Goal: Book appointment/travel/reservation

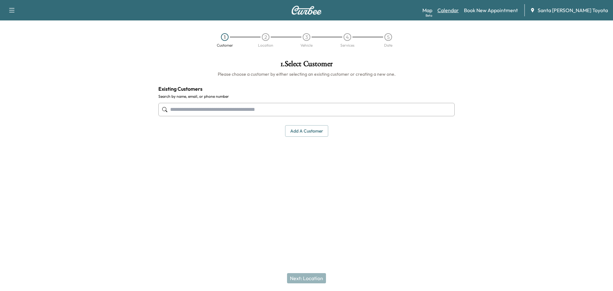
click at [459, 10] on link "Calendar" at bounding box center [448, 10] width 21 height 8
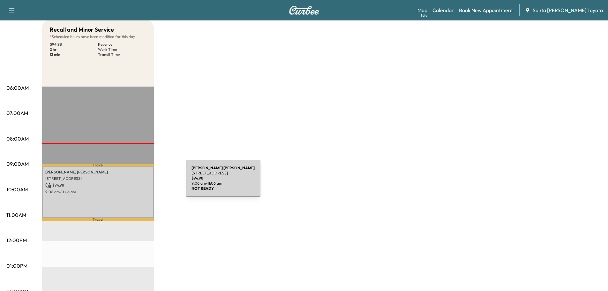
scroll to position [64, 0]
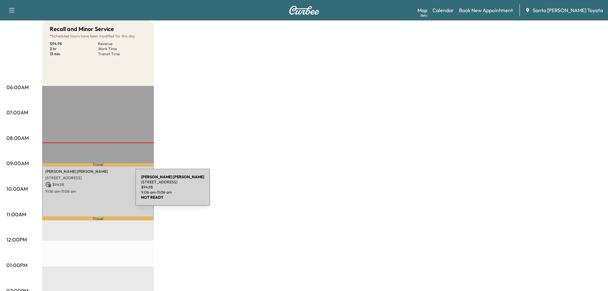
click at [88, 191] on p "9:06 am - 11:06 am" at bounding box center [97, 191] width 105 height 5
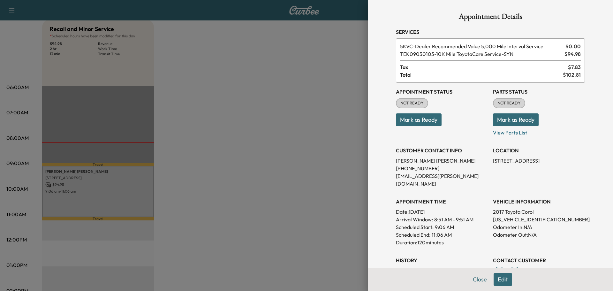
click at [494, 281] on button "Edit" at bounding box center [503, 279] width 19 height 13
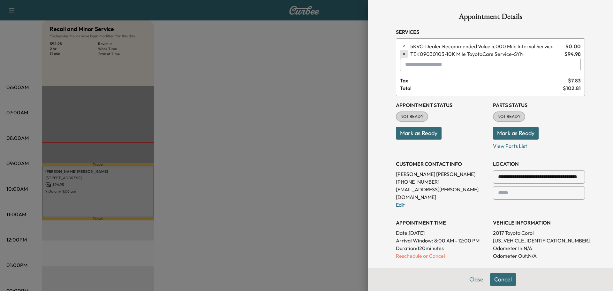
click at [402, 55] on icon "button" at bounding box center [404, 54] width 4 height 4
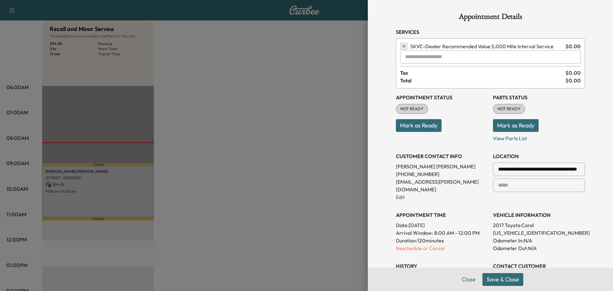
click at [402, 48] on icon "button" at bounding box center [404, 46] width 4 height 4
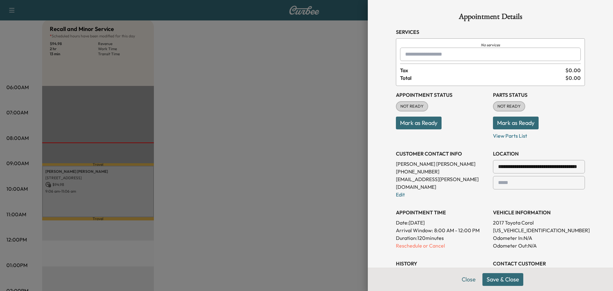
click at [403, 52] on div at bounding box center [407, 54] width 8 height 8
type input "*"
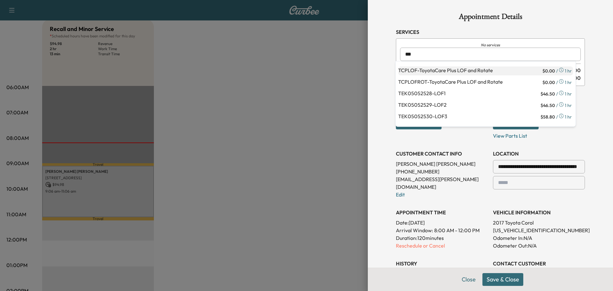
click at [428, 69] on p "TCPLOF - ToyotaCare Plus LOF and Rotate" at bounding box center [469, 70] width 143 height 9
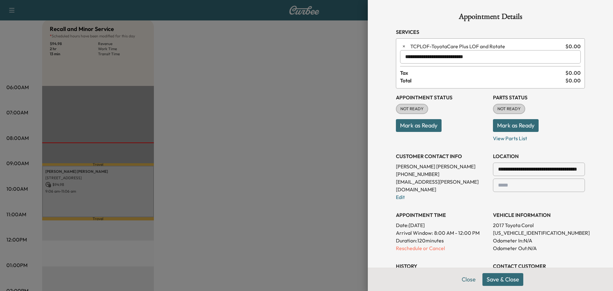
type input "**********"
click at [501, 278] on button "Save & Close" at bounding box center [503, 279] width 41 height 13
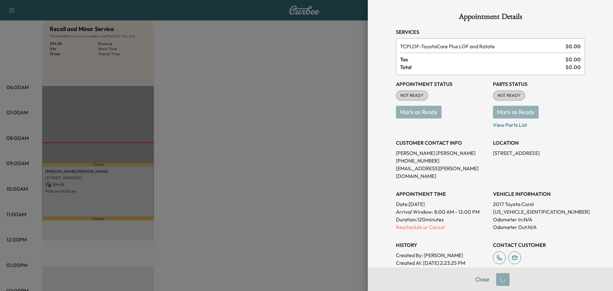
click at [515, 112] on p "Mark as Ready" at bounding box center [539, 110] width 92 height 18
click at [424, 111] on p "Mark as Ready" at bounding box center [442, 110] width 92 height 18
click at [414, 92] on div "NOT READY" at bounding box center [412, 95] width 32 height 10
click at [429, 112] on p "Mark as Ready" at bounding box center [442, 110] width 92 height 18
click at [514, 111] on p "Mark as Ready" at bounding box center [539, 110] width 92 height 18
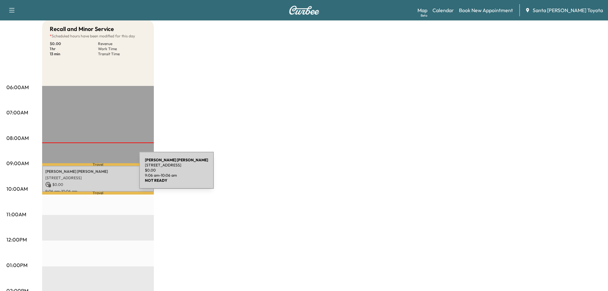
click at [91, 174] on div "[PERSON_NAME] [STREET_ADDRESS] $ 0.00 9:06 am - 10:06 am" at bounding box center [98, 179] width 112 height 26
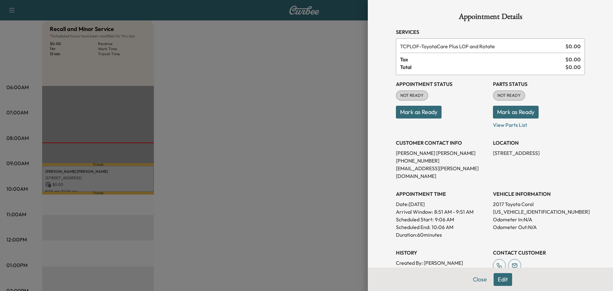
click at [421, 113] on button "Mark as Ready" at bounding box center [419, 112] width 46 height 13
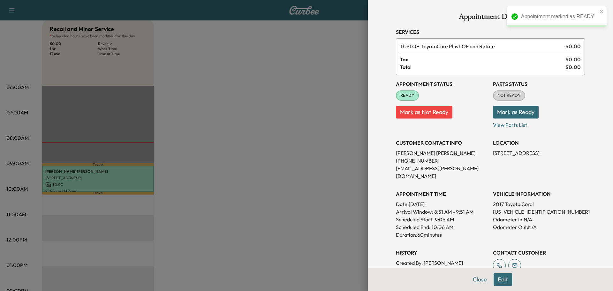
click at [526, 113] on button "Mark as Ready" at bounding box center [516, 112] width 46 height 13
click at [515, 208] on p "[US_VEHICLE_IDENTIFICATION_NUMBER]" at bounding box center [539, 212] width 92 height 8
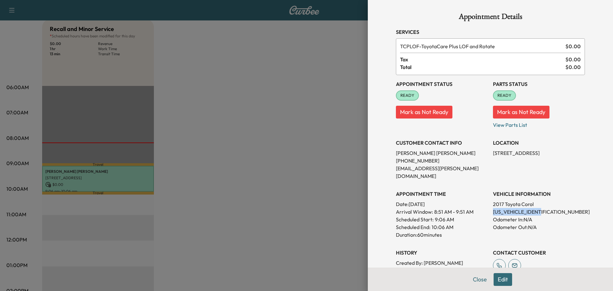
copy p "[US_VEHICLE_IDENTIFICATION_NUMBER]"
click at [474, 283] on button "Close" at bounding box center [480, 279] width 22 height 13
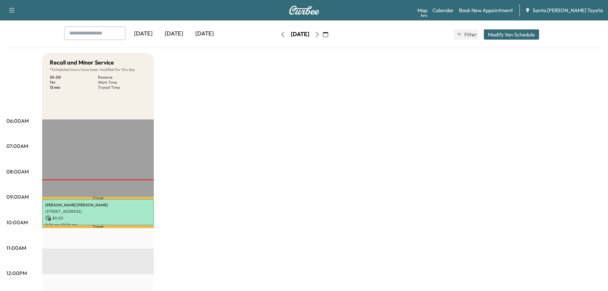
scroll to position [0, 0]
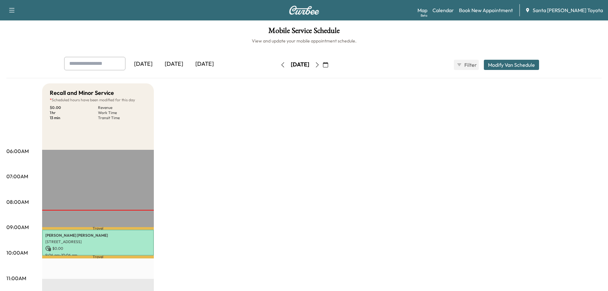
click at [517, 61] on button "Modify Van Schedule" at bounding box center [511, 65] width 55 height 10
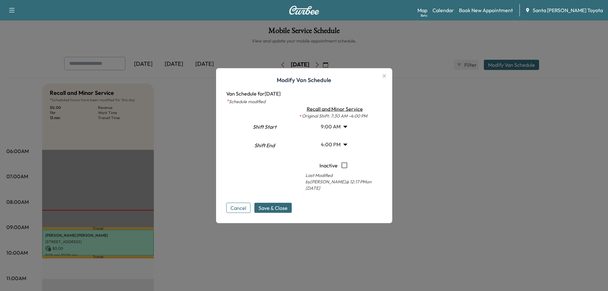
click at [390, 79] on button "button" at bounding box center [384, 76] width 11 height 10
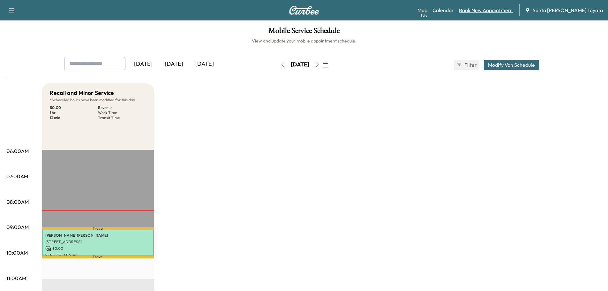
click at [493, 11] on link "Book New Appointment" at bounding box center [486, 10] width 54 height 8
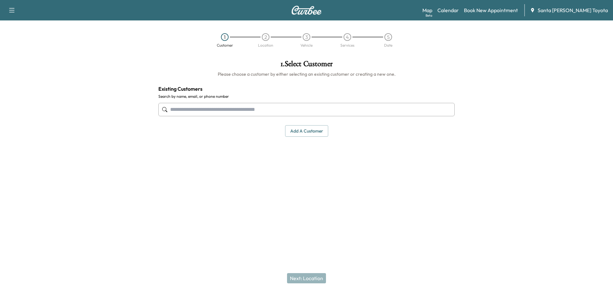
click at [244, 113] on input "text" at bounding box center [306, 109] width 296 height 13
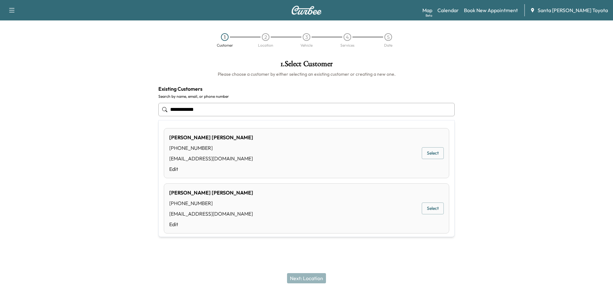
click at [435, 153] on button "Select" at bounding box center [433, 153] width 22 height 12
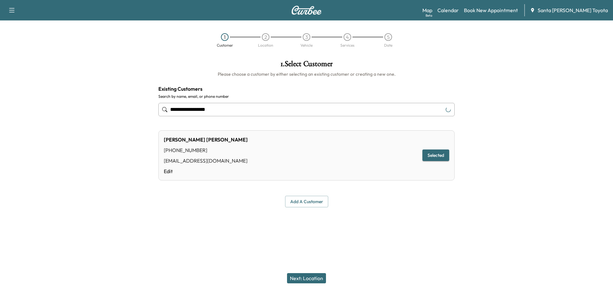
type input "**********"
click at [310, 282] on button "Next: Location" at bounding box center [306, 278] width 39 height 10
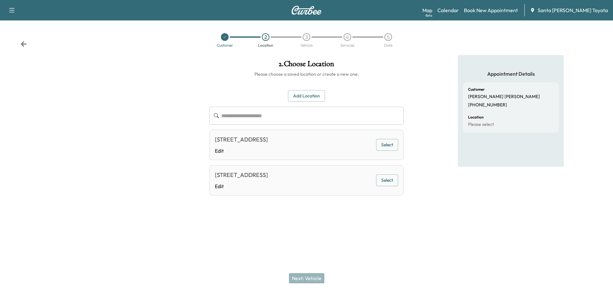
click at [388, 151] on button "Select" at bounding box center [387, 145] width 22 height 12
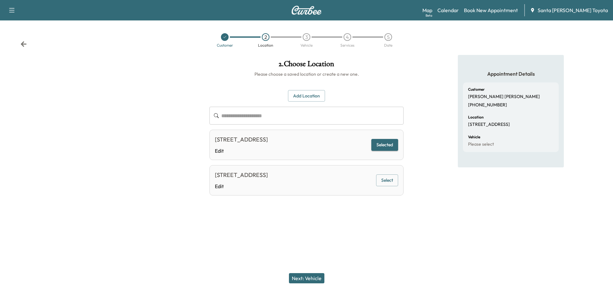
click at [309, 279] on button "Next: Vehicle" at bounding box center [306, 278] width 35 height 10
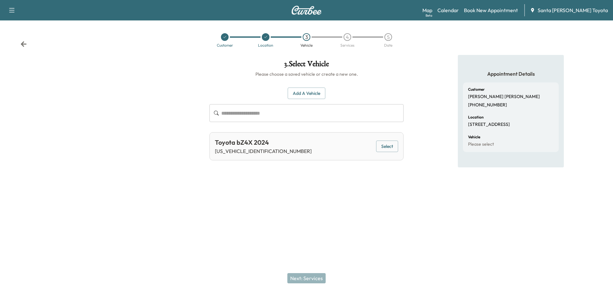
click at [389, 143] on button "Select" at bounding box center [387, 147] width 22 height 12
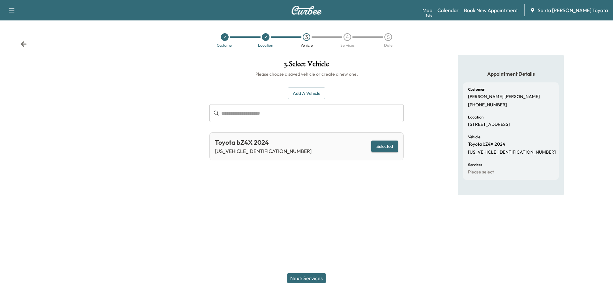
click at [307, 279] on button "Next: Services" at bounding box center [306, 278] width 38 height 10
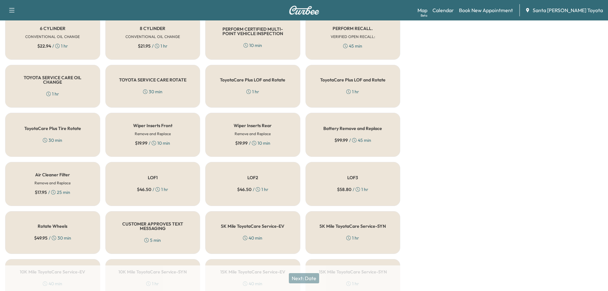
scroll to position [319, 0]
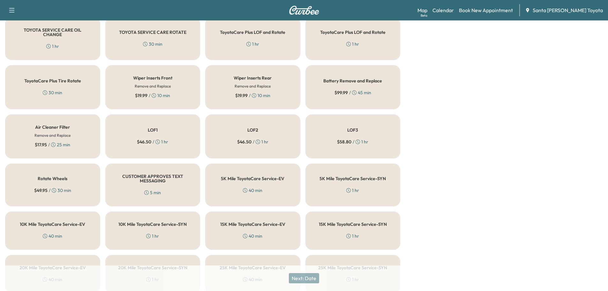
click at [266, 189] on div "5K Mile ToyotaCare Service-EV 40 min" at bounding box center [252, 185] width 95 height 43
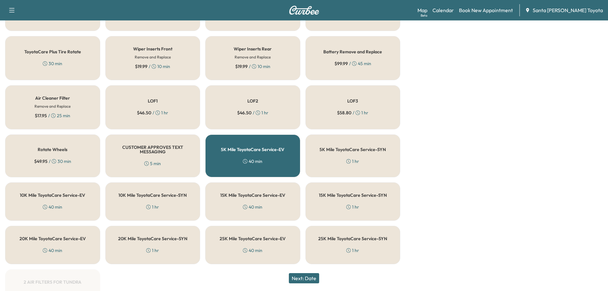
scroll to position [383, 0]
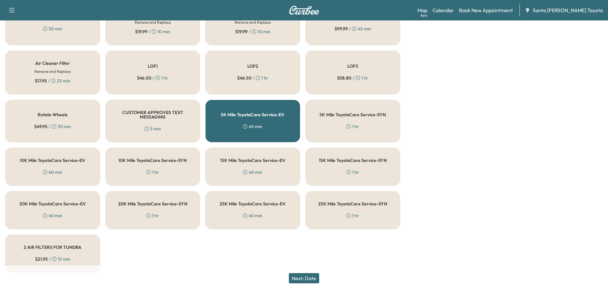
click at [290, 174] on div "15K Mile ToyotaCare Service-EV 40 min" at bounding box center [252, 167] width 95 height 38
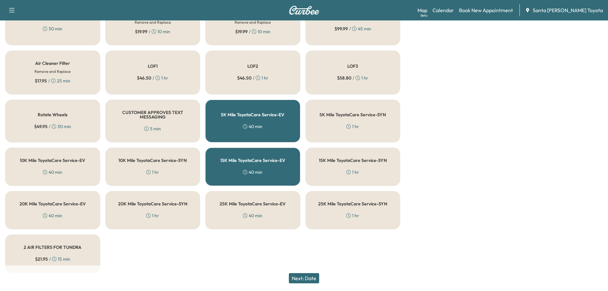
click at [279, 128] on div "5K Mile ToyotaCare Service-EV 40 min" at bounding box center [252, 121] width 95 height 43
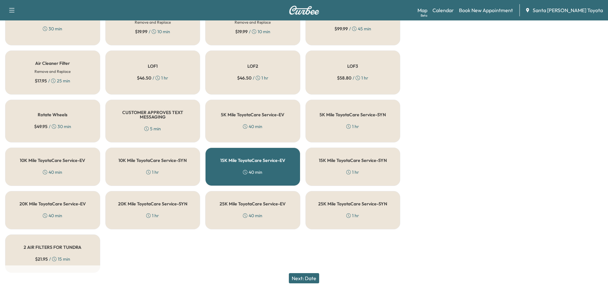
click at [308, 277] on button "Next: Date" at bounding box center [304, 278] width 30 height 10
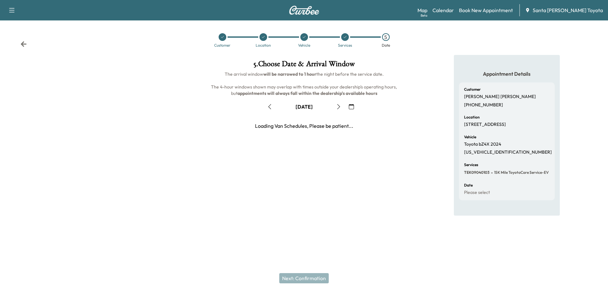
scroll to position [0, 0]
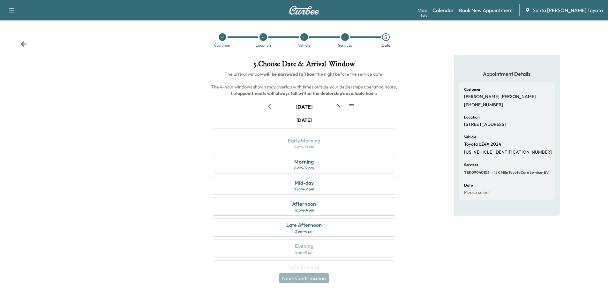
click at [270, 107] on icon "button" at bounding box center [269, 106] width 5 height 5
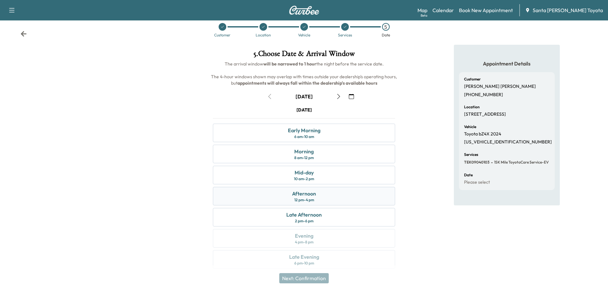
scroll to position [16, 0]
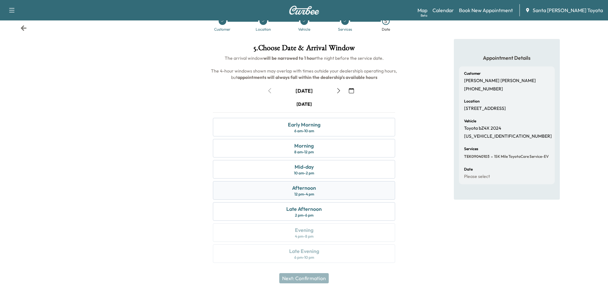
click at [322, 190] on div "Afternoon 12 pm - 4 pm" at bounding box center [304, 190] width 182 height 19
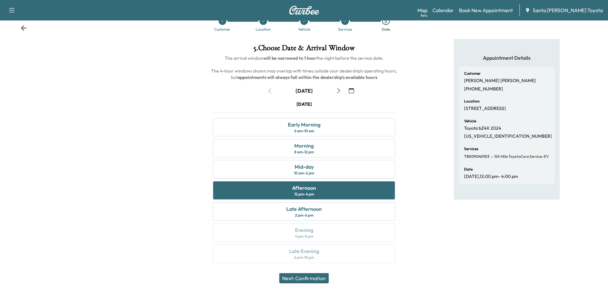
click at [302, 280] on button "Next: Confirmation" at bounding box center [304, 278] width 50 height 10
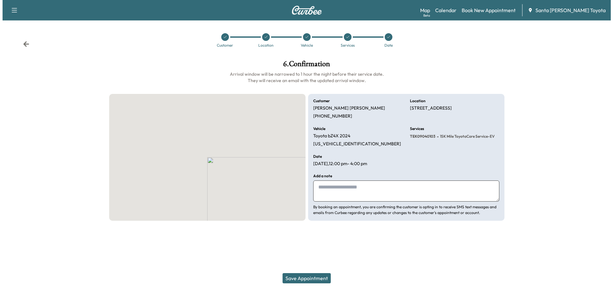
scroll to position [0, 0]
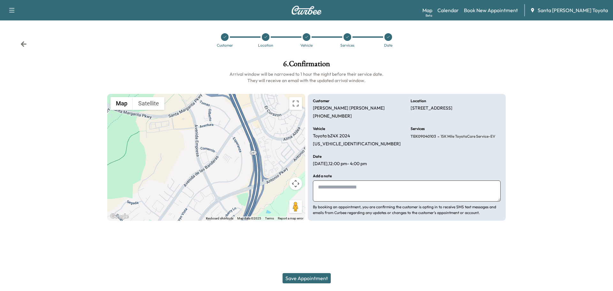
click at [24, 44] on icon at bounding box center [24, 43] width 6 height 5
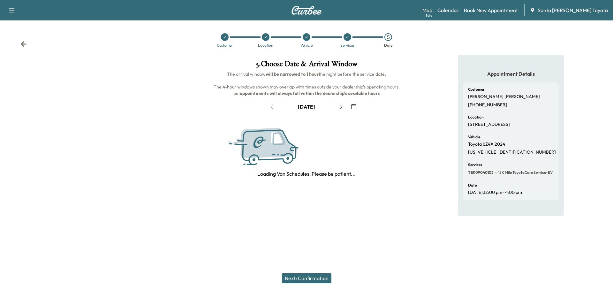
click at [24, 44] on icon at bounding box center [24, 43] width 6 height 5
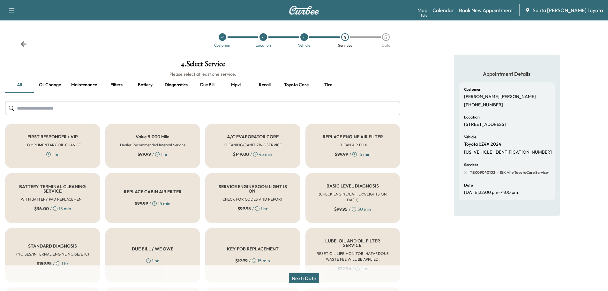
click at [24, 44] on icon at bounding box center [24, 43] width 6 height 5
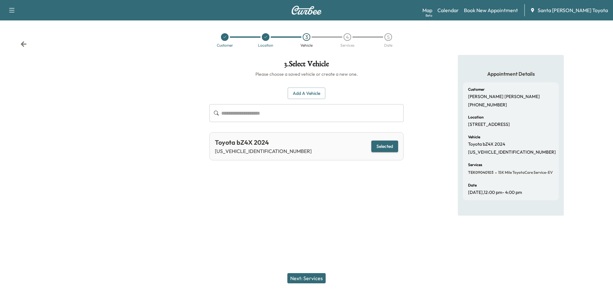
click at [24, 44] on icon at bounding box center [24, 43] width 6 height 5
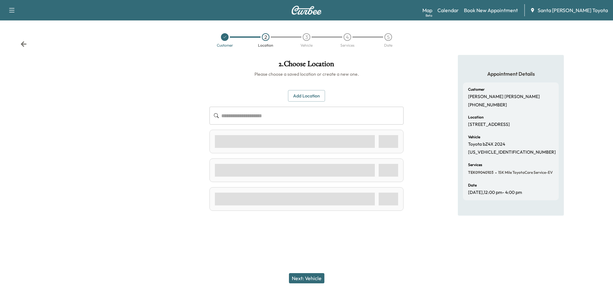
click at [24, 44] on icon at bounding box center [24, 43] width 6 height 5
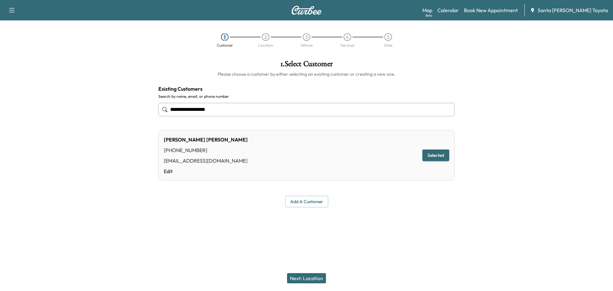
click at [24, 44] on div "1 Customer 2 Location 3 Vehicle 4 Services 5 Date" at bounding box center [306, 40] width 613 height 29
drag, startPoint x: 233, startPoint y: 106, endPoint x: 0, endPoint y: 113, distance: 233.3
click at [0, 119] on div "**********" at bounding box center [306, 133] width 613 height 157
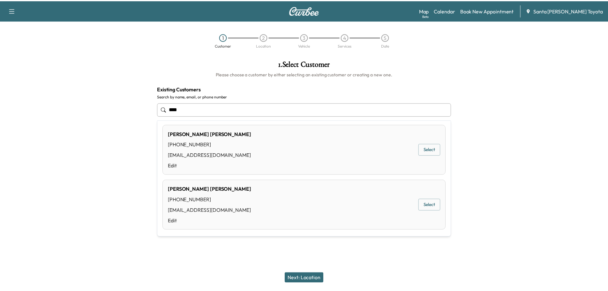
scroll to position [155, 0]
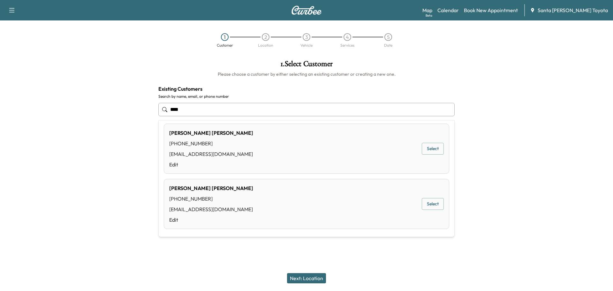
click at [426, 147] on button "Select" at bounding box center [433, 149] width 22 height 12
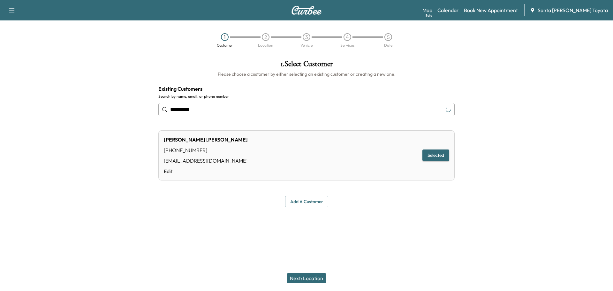
type input "**********"
click at [308, 278] on button "Next: Location" at bounding box center [306, 278] width 39 height 10
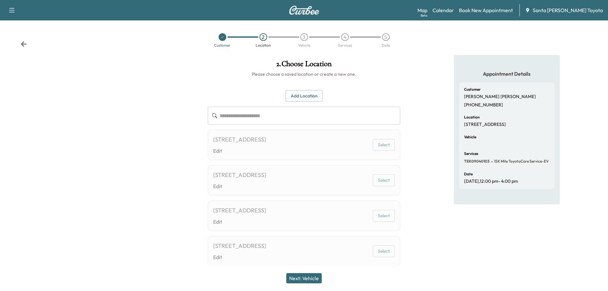
click at [386, 146] on button "Select" at bounding box center [384, 145] width 22 height 12
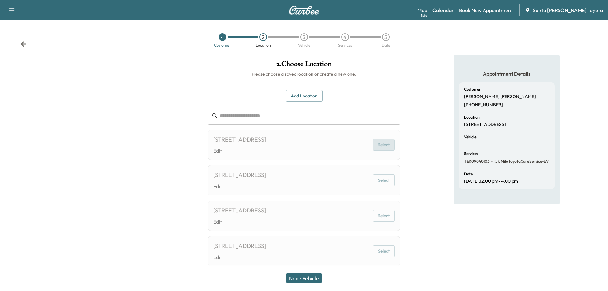
click at [386, 146] on button "Select" at bounding box center [384, 145] width 22 height 12
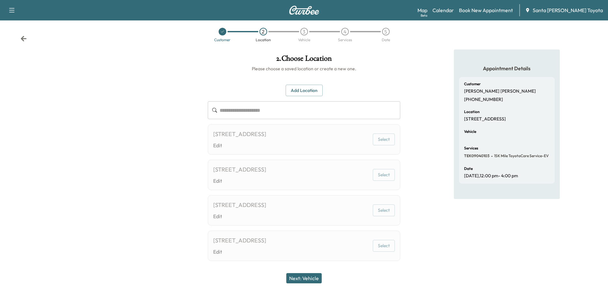
scroll to position [14, 0]
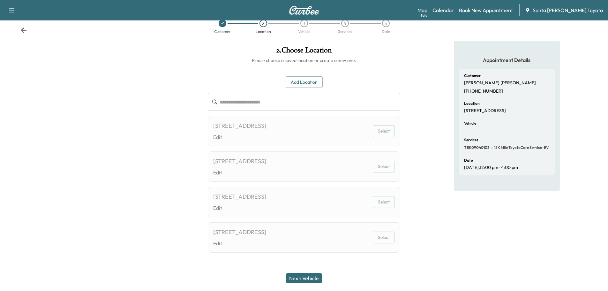
click at [23, 31] on icon at bounding box center [23, 30] width 6 height 6
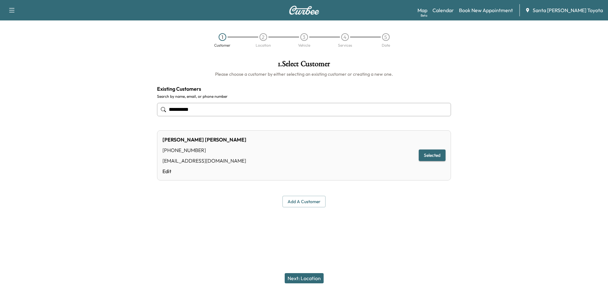
scroll to position [0, 0]
click at [312, 280] on button "Next: Location" at bounding box center [306, 278] width 39 height 10
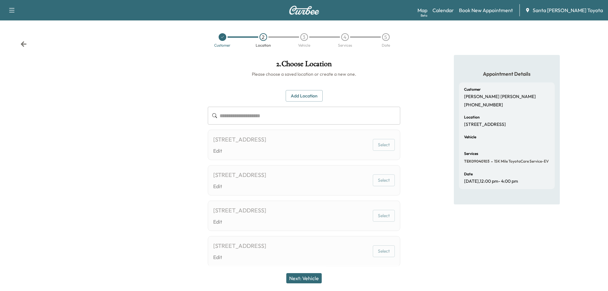
click at [26, 44] on icon at bounding box center [24, 43] width 6 height 5
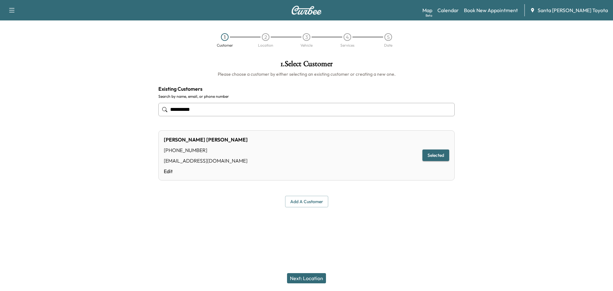
click at [307, 13] on img at bounding box center [306, 10] width 31 height 9
